Goal: Information Seeking & Learning: Learn about a topic

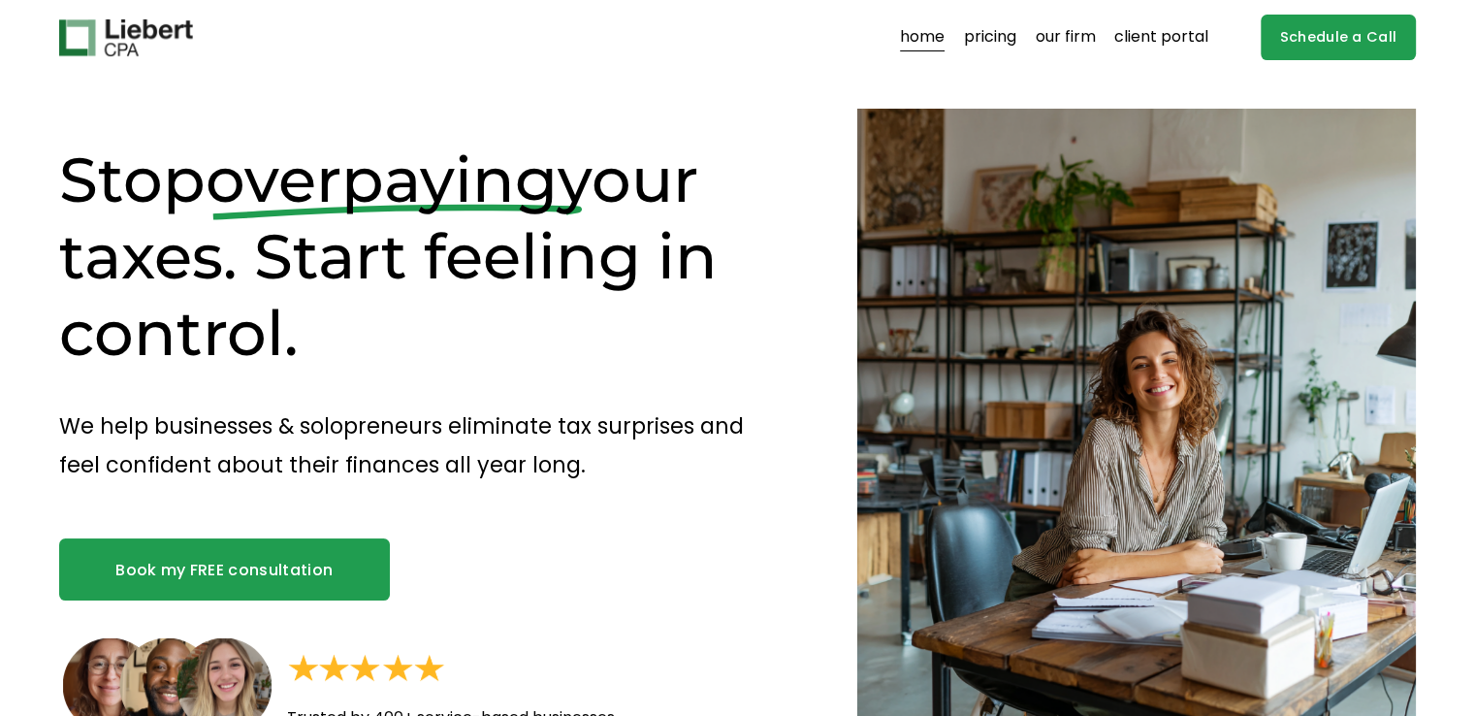
click at [1054, 38] on link "our firm" at bounding box center [1066, 37] width 60 height 31
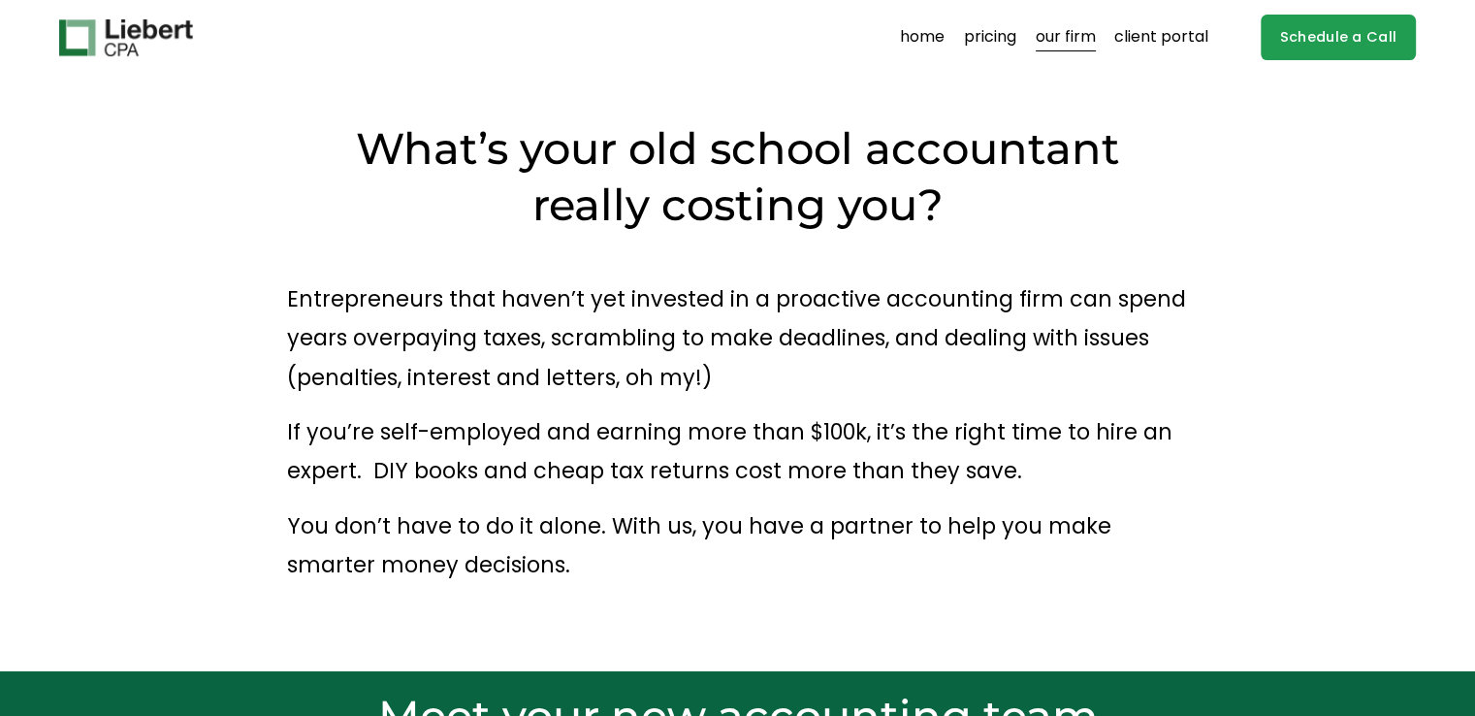
click at [985, 44] on link "pricing" at bounding box center [990, 37] width 52 height 31
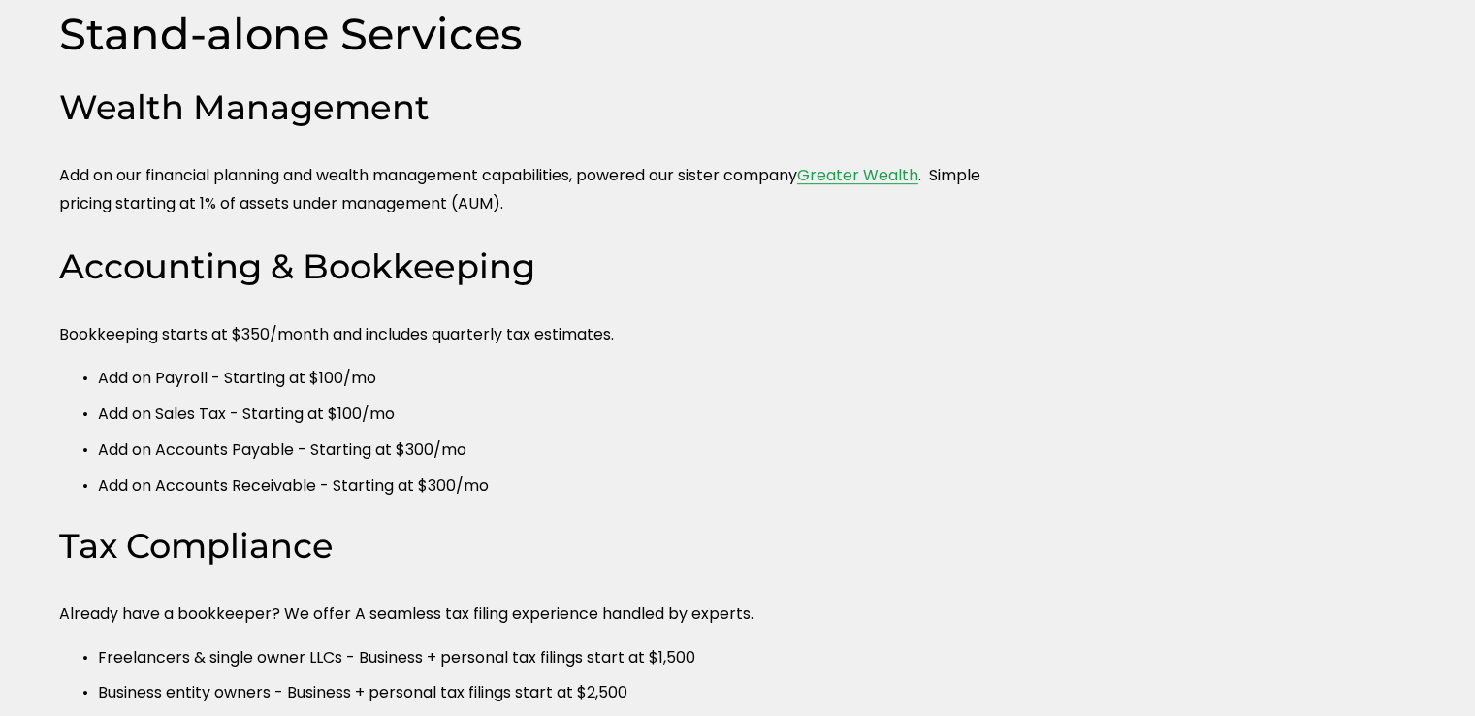
scroll to position [970, 0]
